Goal: Find specific page/section: Find specific page/section

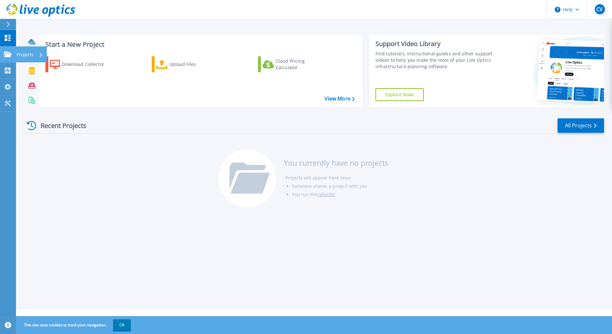
click at [9, 54] on icon at bounding box center [8, 54] width 8 height 5
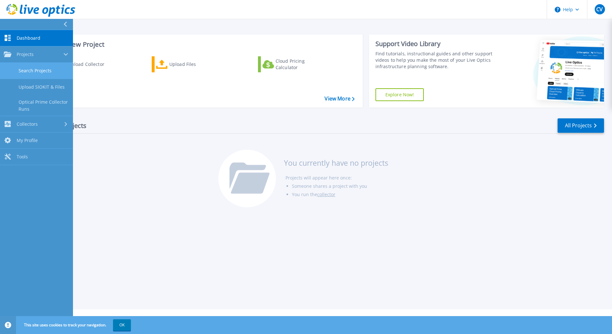
click at [34, 71] on link "Search Projects" at bounding box center [36, 71] width 73 height 16
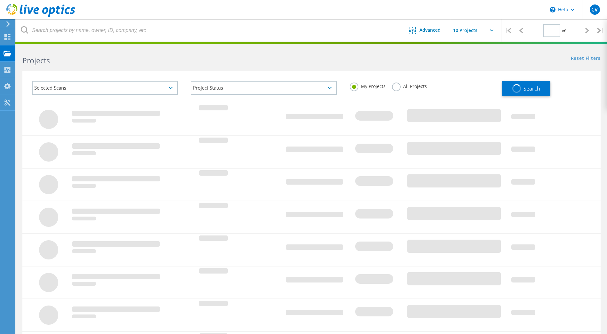
type input "1"
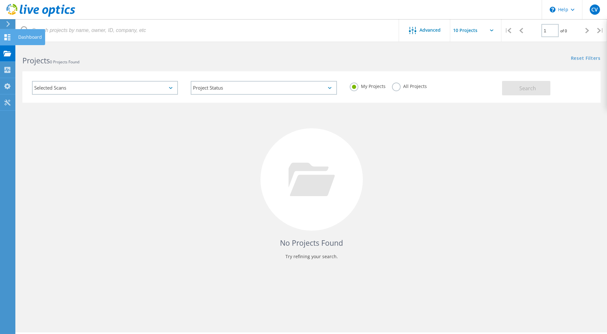
click at [10, 37] on icon at bounding box center [8, 37] width 8 height 6
